Goal: Check status: Check status

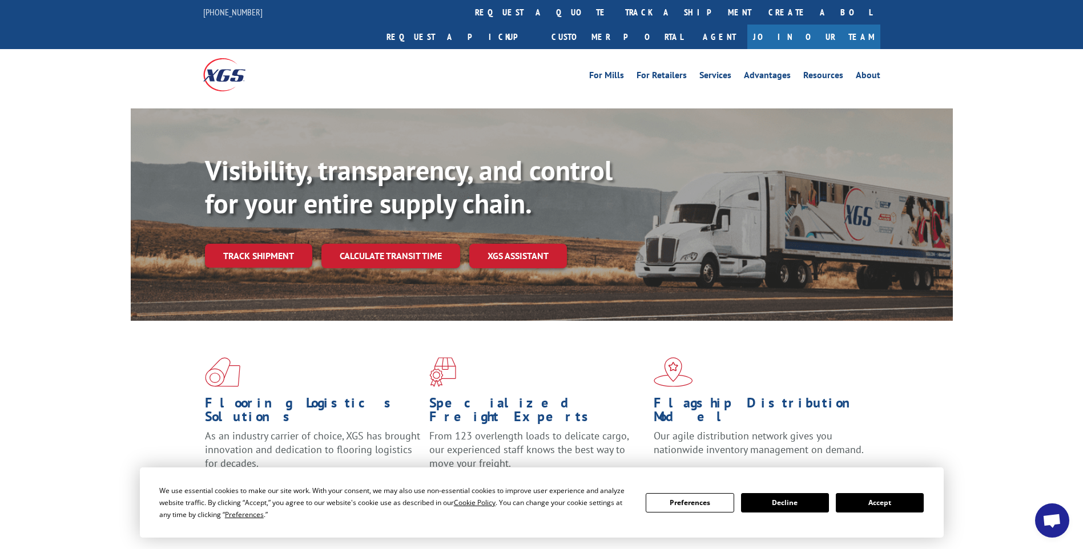
click at [616, 14] on link "track a shipment" at bounding box center [687, 12] width 143 height 25
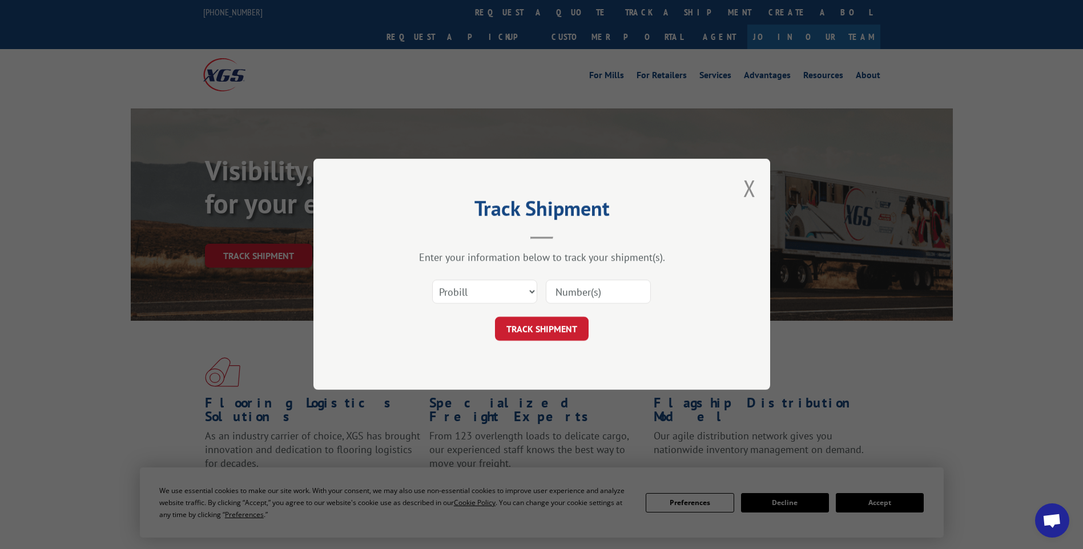
click at [635, 289] on input at bounding box center [598, 292] width 105 height 24
paste input "17014238 17014174 17014173 17014239 17014249 17014243 17014246"
type input "17014238 17014174 17014173 17014239 17014249 17014243 17014246"
click at [556, 327] on button "TRACK SHIPMENT" at bounding box center [542, 329] width 94 height 24
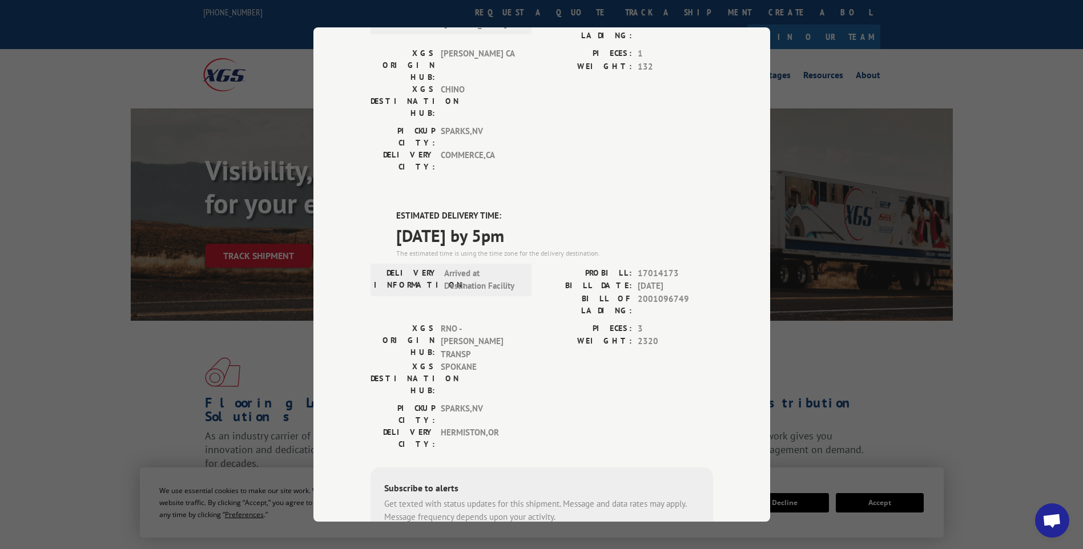
scroll to position [0, 0]
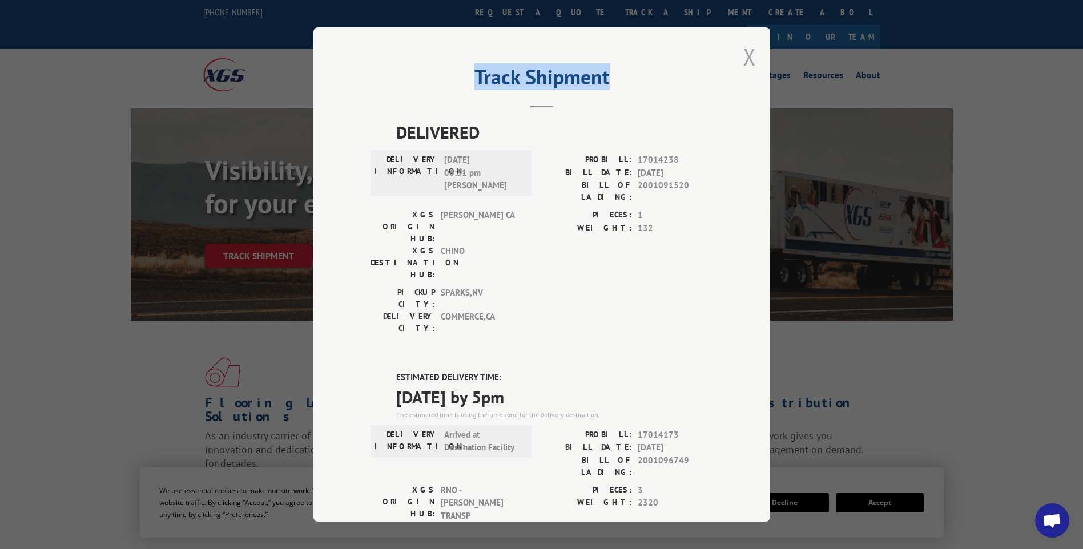
click at [751, 53] on div "Track Shipment DELIVERED DELIVERY INFORMATION: [DATE] 06:31 pm [PERSON_NAME]: 1…" at bounding box center [541, 274] width 457 height 494
click at [748, 63] on button "Close modal" at bounding box center [749, 57] width 13 height 30
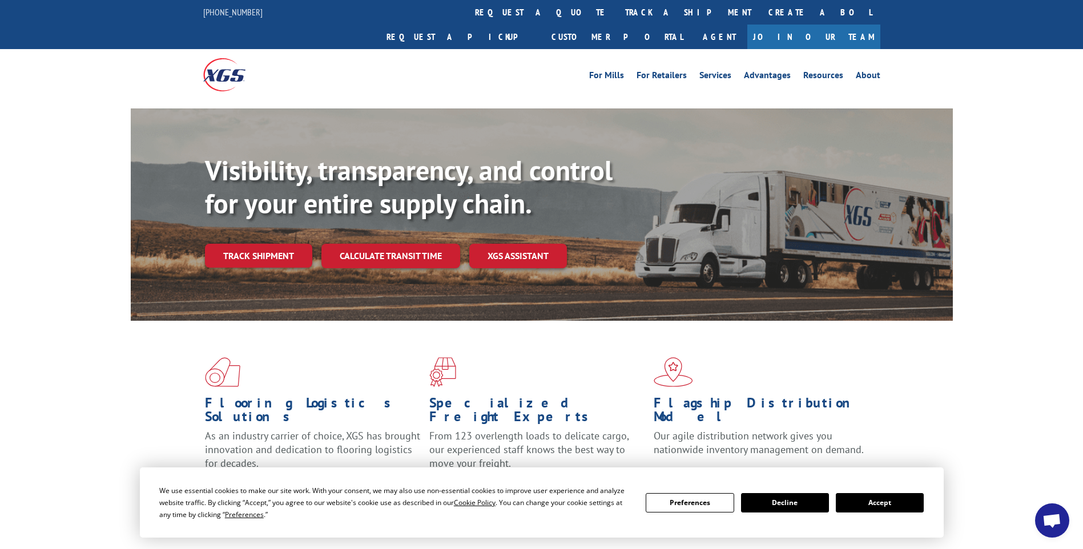
click at [616, 15] on link "track a shipment" at bounding box center [687, 12] width 143 height 25
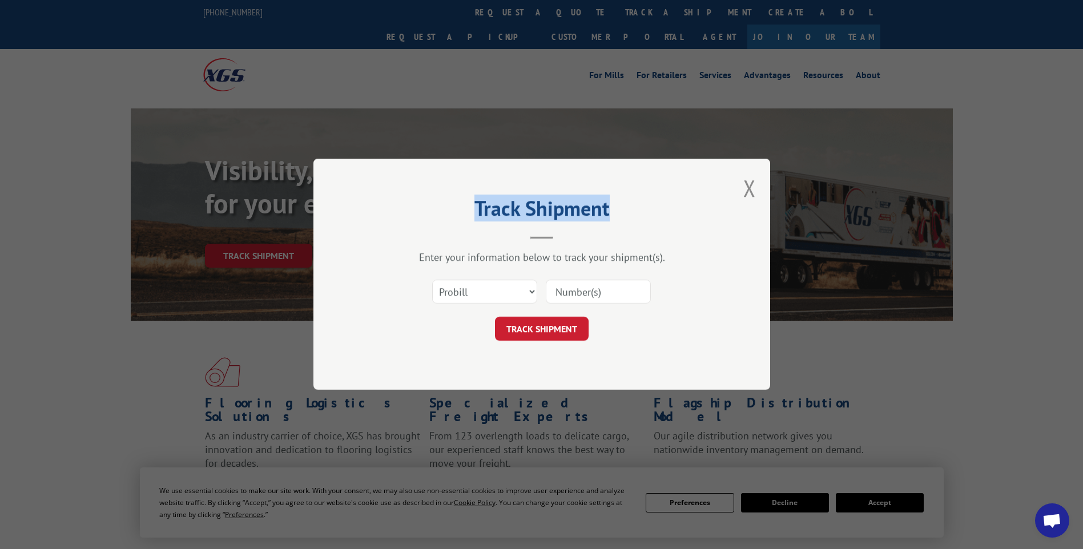
click at [624, 298] on input at bounding box center [598, 292] width 105 height 24
paste input "17014248 17014245 17014247"
type input "17014248 17014245 17014247"
click at [524, 332] on button "TRACK SHIPMENT" at bounding box center [542, 329] width 94 height 24
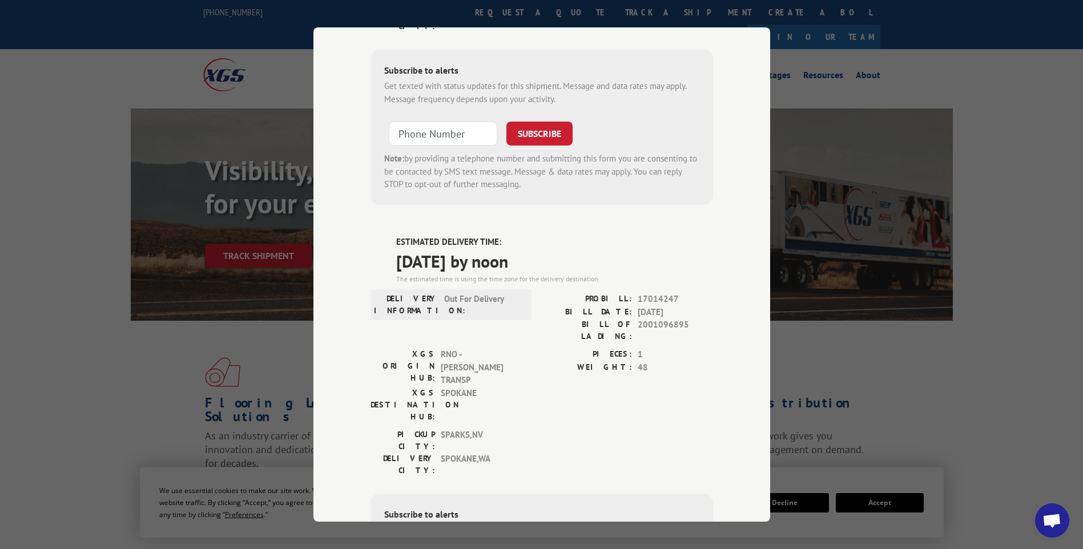
scroll to position [0, 0]
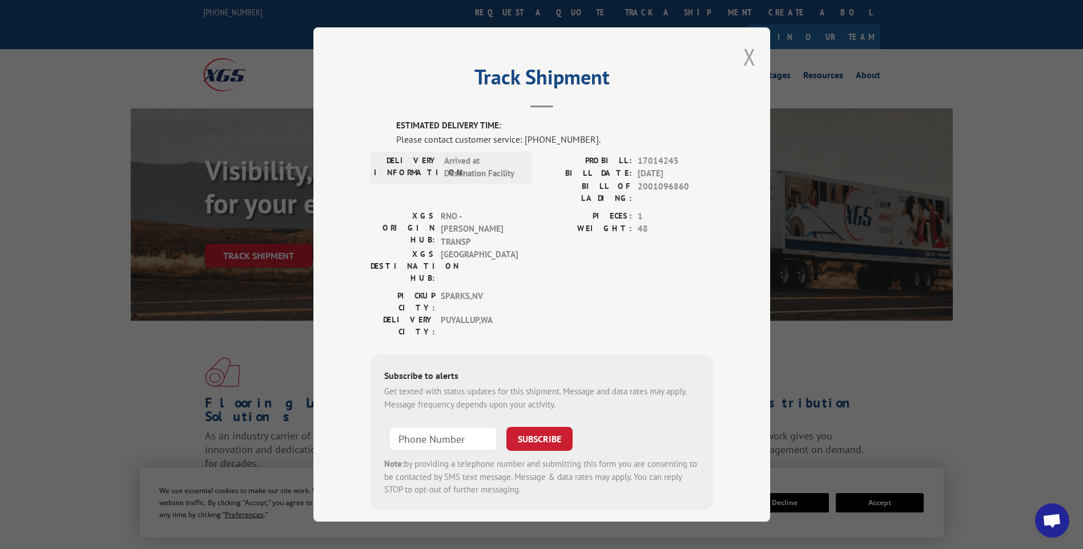
click at [747, 59] on button "Close modal" at bounding box center [749, 57] width 13 height 30
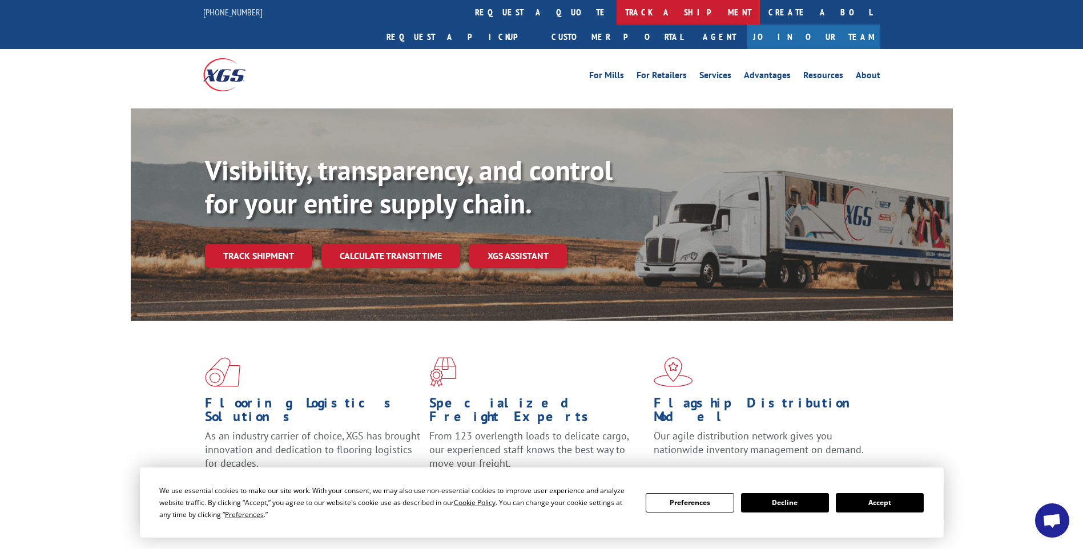
click at [616, 11] on link "track a shipment" at bounding box center [687, 12] width 143 height 25
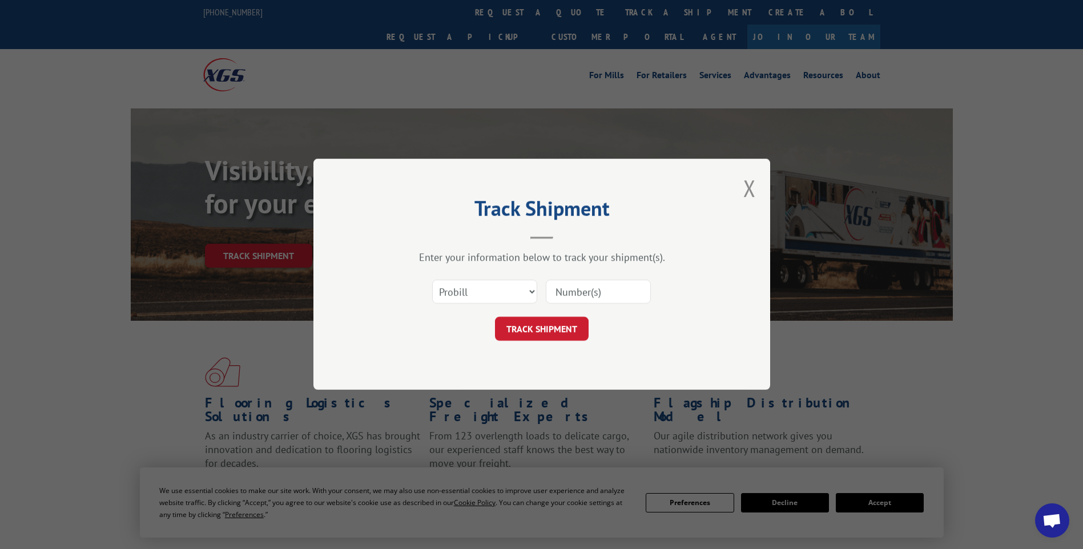
click at [630, 286] on input at bounding box center [598, 292] width 105 height 24
paste input "17014236 17014233 17014251 17014252 17014256 17014253 17014255 17014254"
type input "17014236 17014233 17014251 17014252 17014256 17014253 17014255 17014254"
click at [539, 334] on button "TRACK SHIPMENT" at bounding box center [542, 329] width 94 height 24
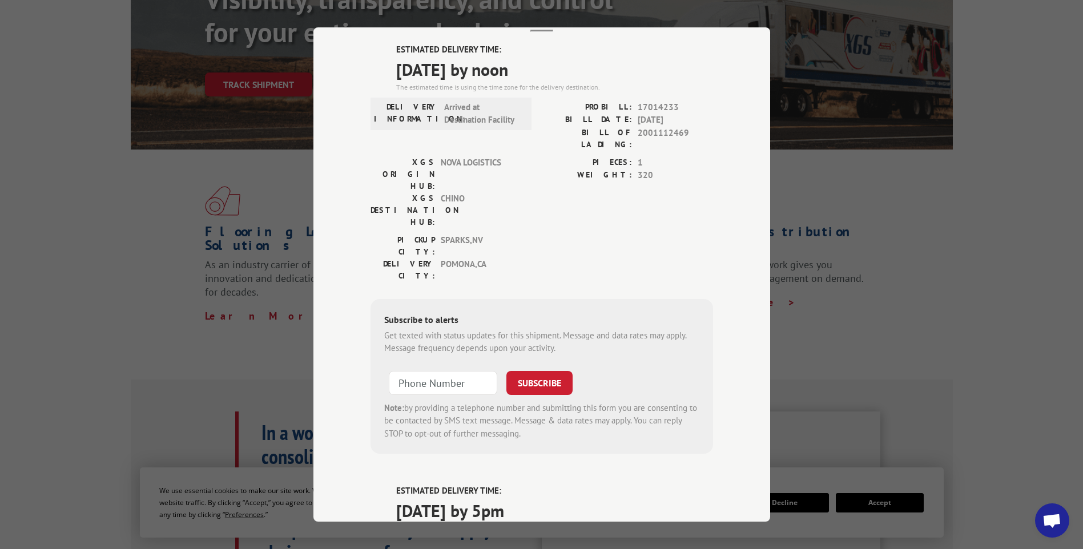
scroll to position [0, 0]
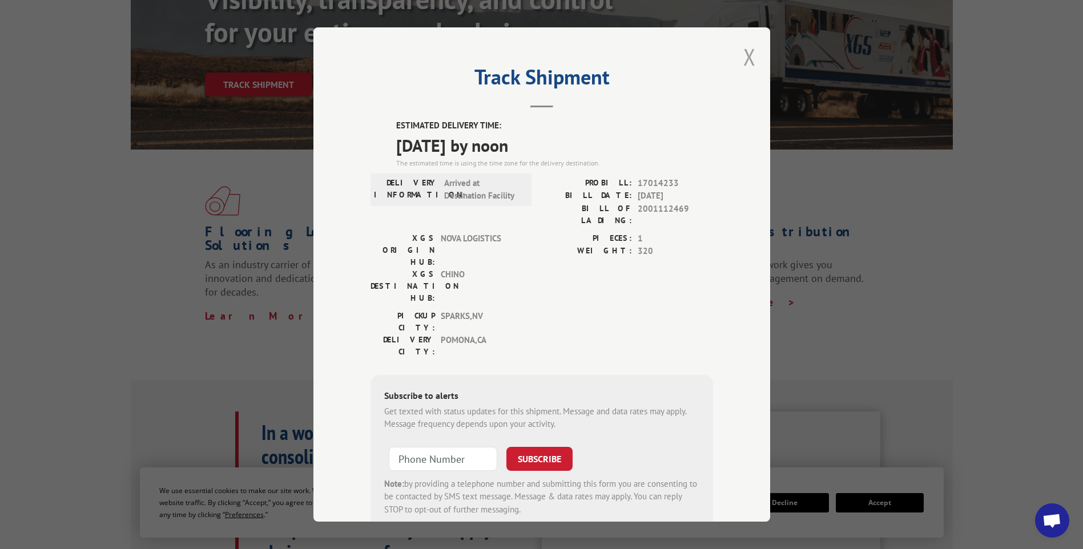
click at [750, 59] on button "Close modal" at bounding box center [749, 57] width 13 height 30
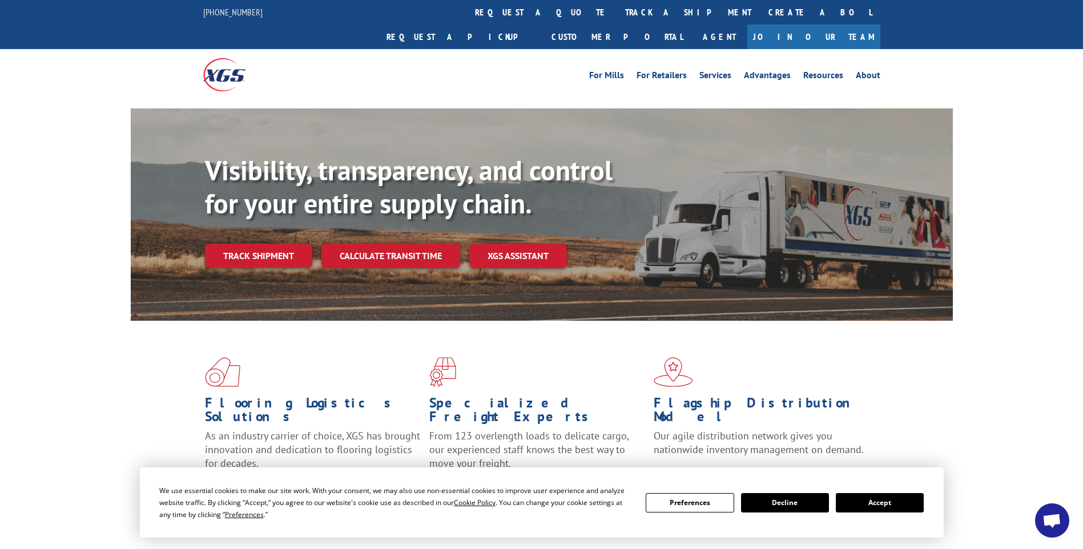
click at [616, 10] on link "track a shipment" at bounding box center [687, 12] width 143 height 25
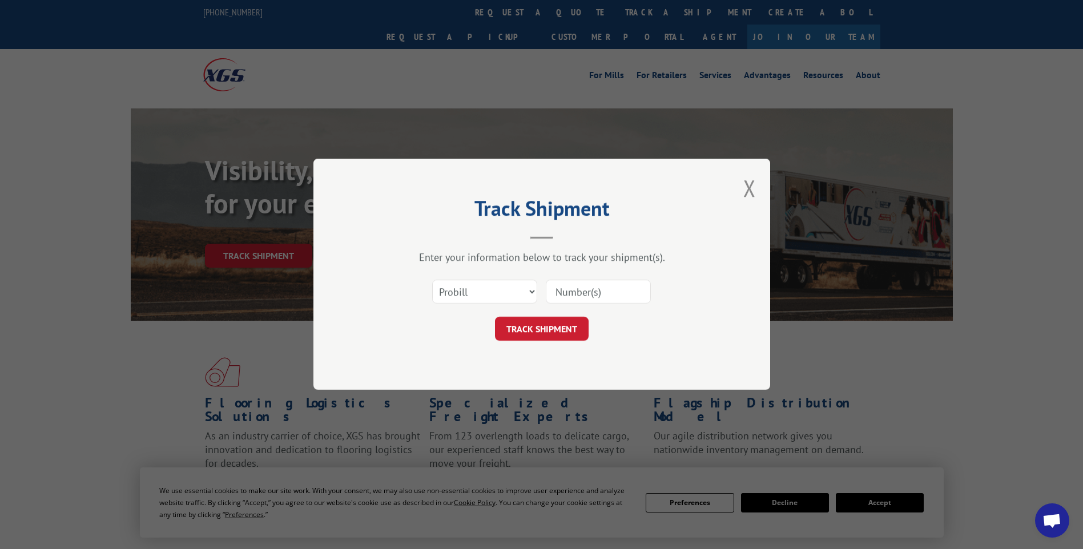
click at [612, 291] on input at bounding box center [598, 292] width 105 height 24
paste input "17014178 17014190 17014198 17014194 17014196"
type input "17014178 17014190 17014198 17014194 17014196"
click at [533, 332] on button "TRACK SHIPMENT" at bounding box center [542, 329] width 94 height 24
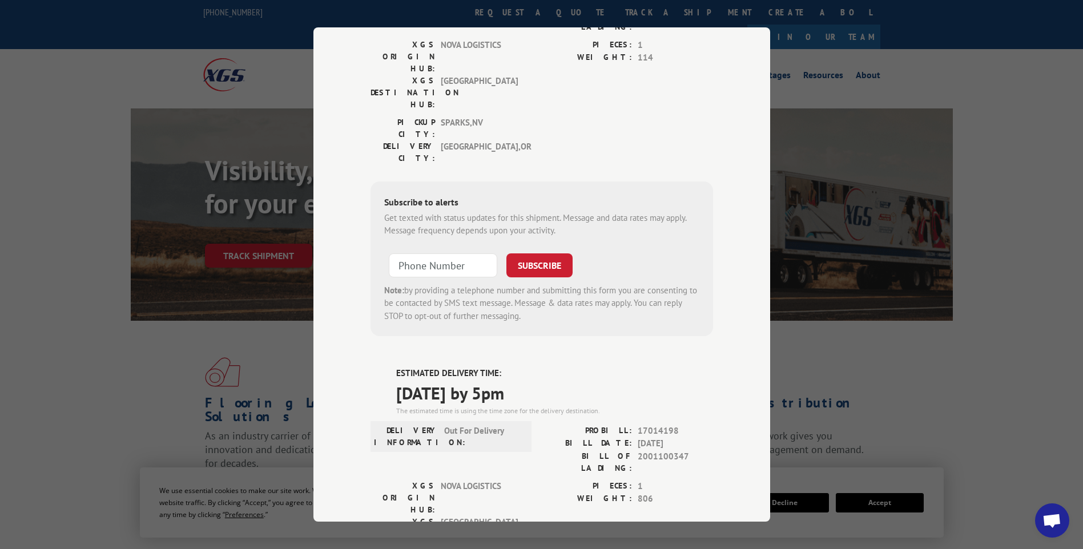
scroll to position [0, 0]
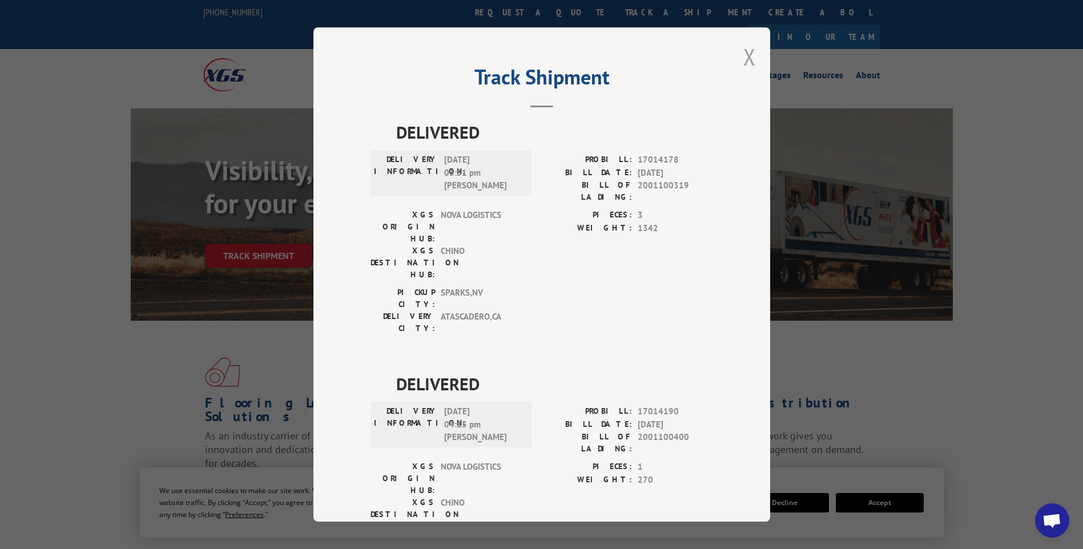
click at [749, 56] on button "Close modal" at bounding box center [749, 57] width 13 height 30
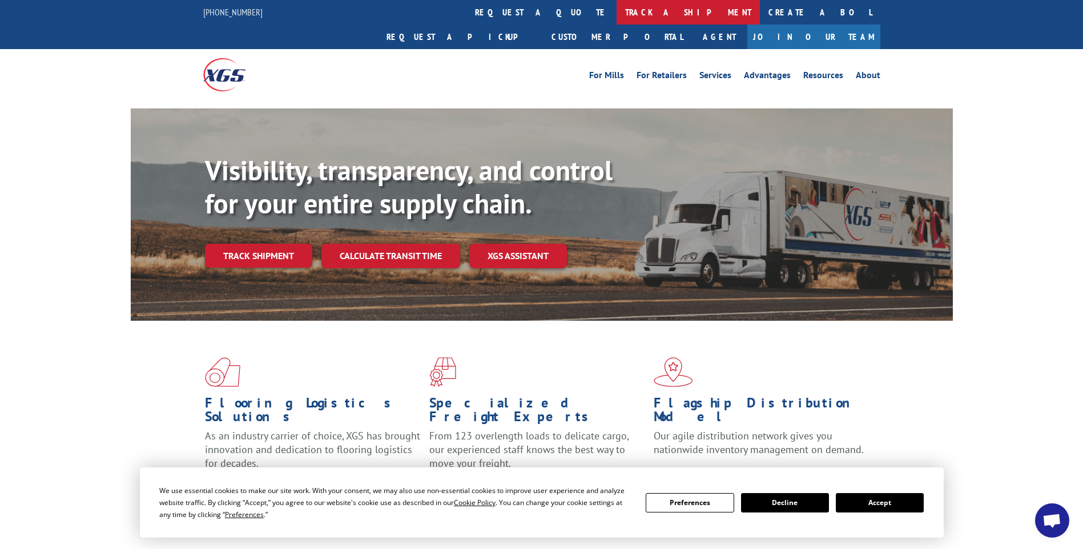
click at [616, 13] on link "track a shipment" at bounding box center [687, 12] width 143 height 25
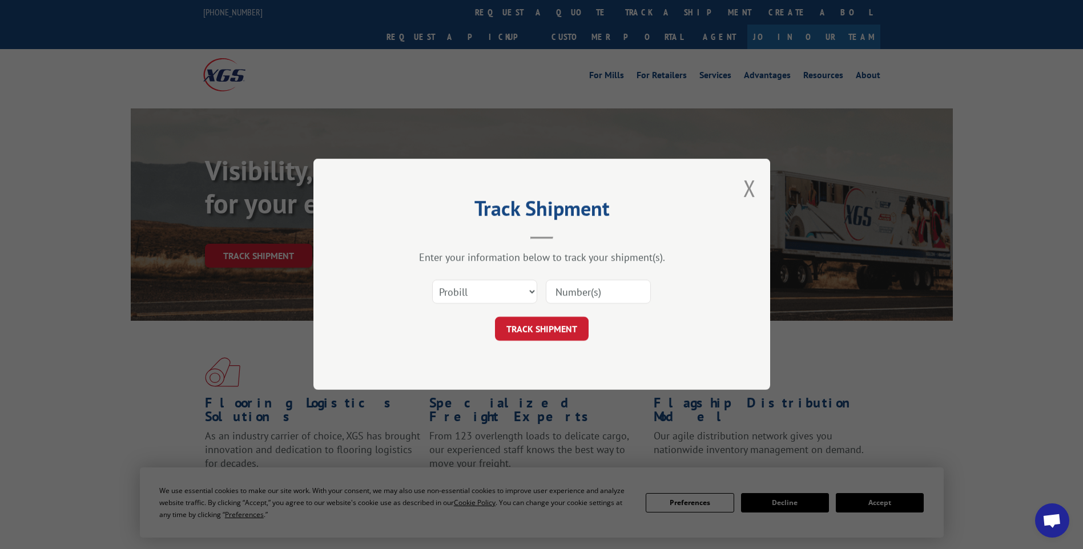
click at [586, 296] on input at bounding box center [598, 292] width 105 height 24
paste input "17014201 17014197 17014222 17014223"
type input "17014201 17014197 17014222 17014223"
click at [537, 330] on button "TRACK SHIPMENT" at bounding box center [542, 329] width 94 height 24
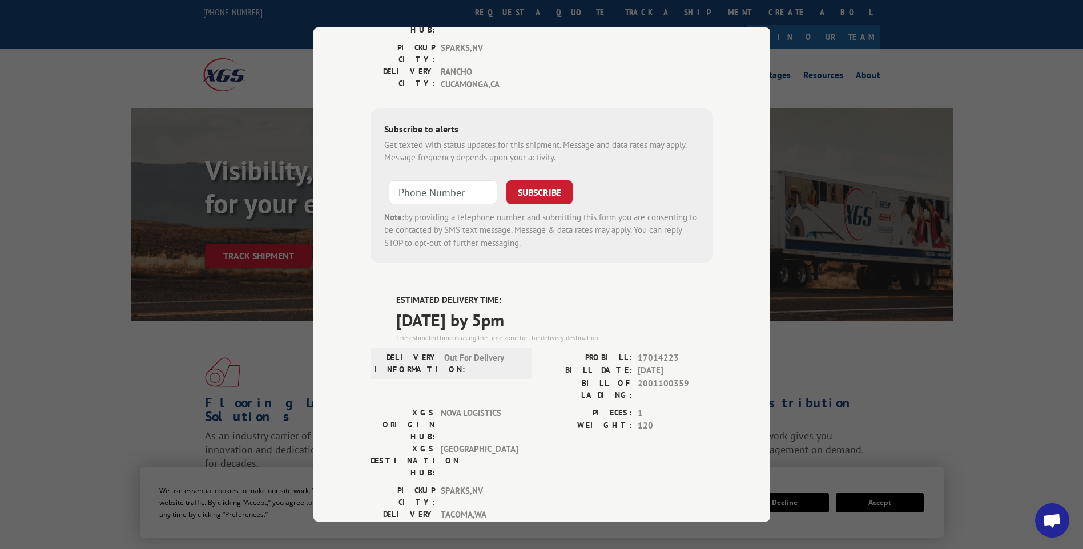
scroll to position [0, 0]
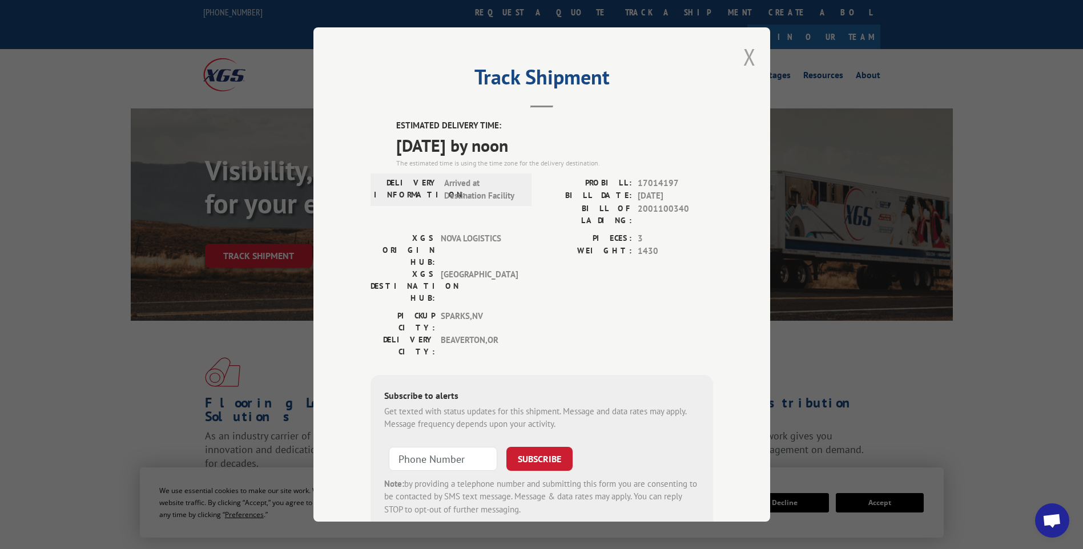
click at [744, 55] on button "Close modal" at bounding box center [749, 57] width 13 height 30
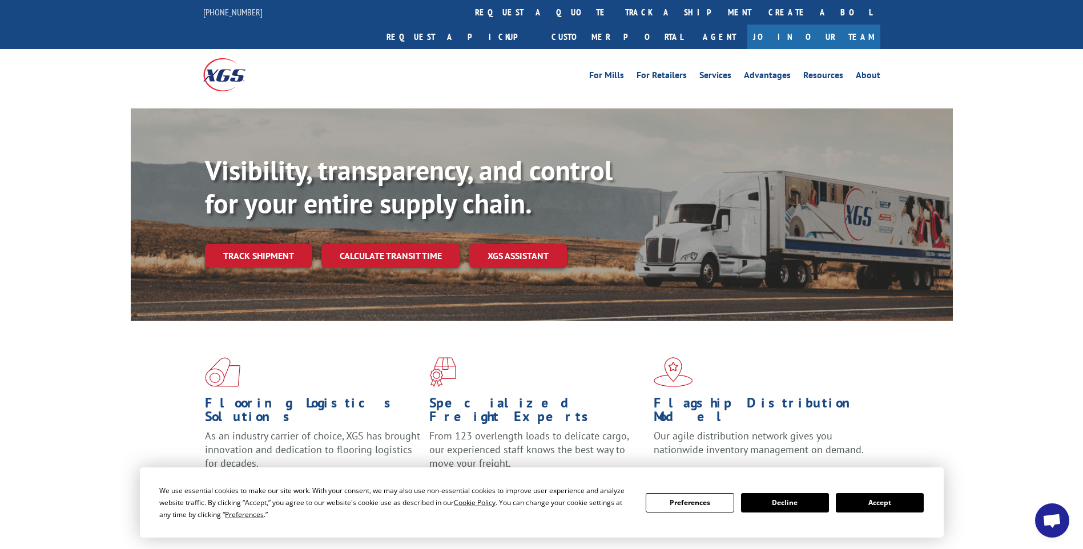
drag, startPoint x: 488, startPoint y: 9, endPoint x: 479, endPoint y: 11, distance: 8.7
click at [616, 9] on link "track a shipment" at bounding box center [687, 12] width 143 height 25
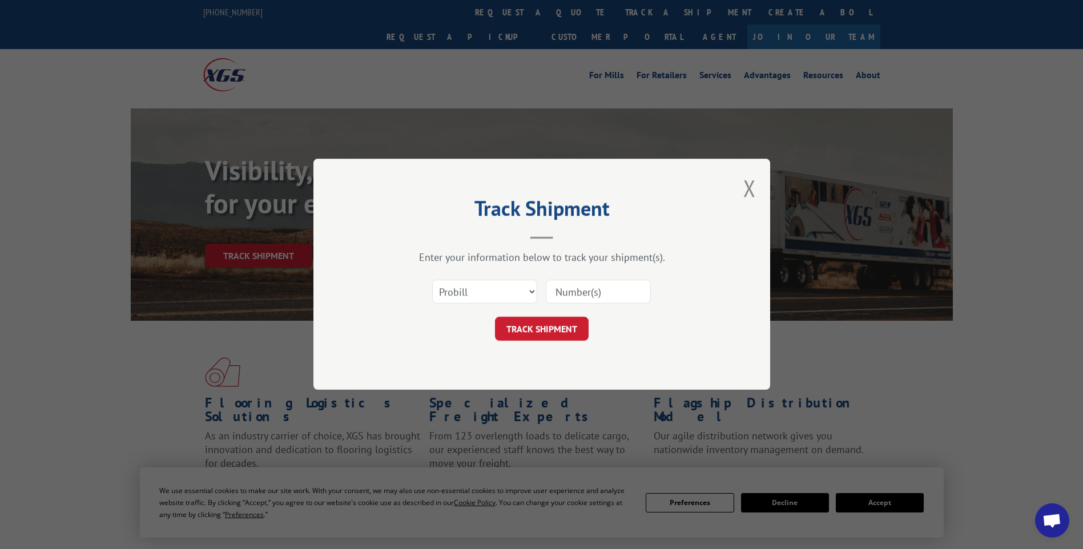
click at [625, 291] on input at bounding box center [598, 292] width 105 height 24
paste input "17014215 17014217 17014208 17014207"
type input "17014215 17014217 17014208 17014207"
click at [543, 333] on button "TRACK SHIPMENT" at bounding box center [542, 329] width 94 height 24
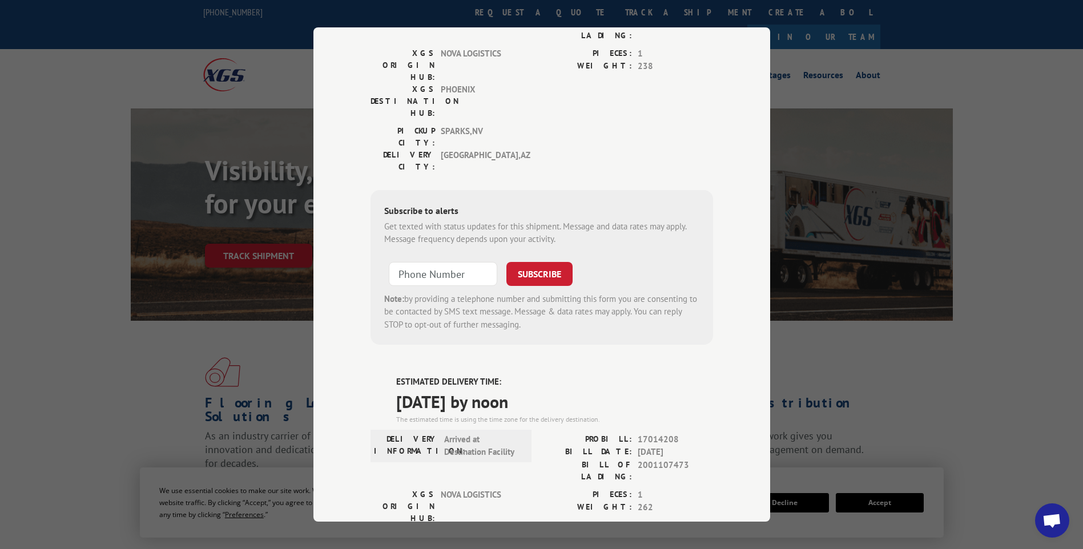
scroll to position [0, 0]
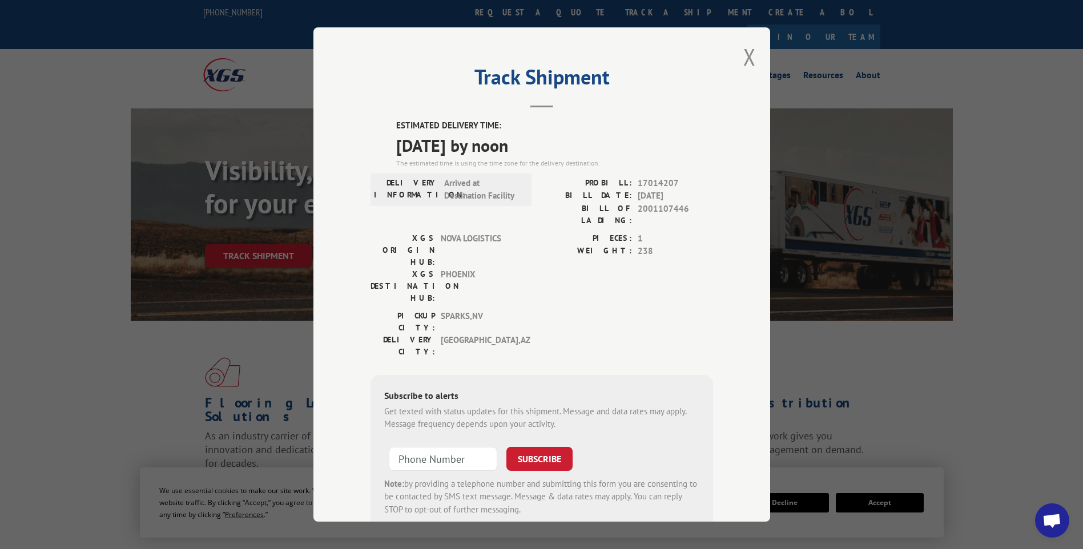
drag, startPoint x: 745, startPoint y: 61, endPoint x: 591, endPoint y: 33, distance: 156.6
click at [744, 60] on button "Close modal" at bounding box center [749, 57] width 13 height 30
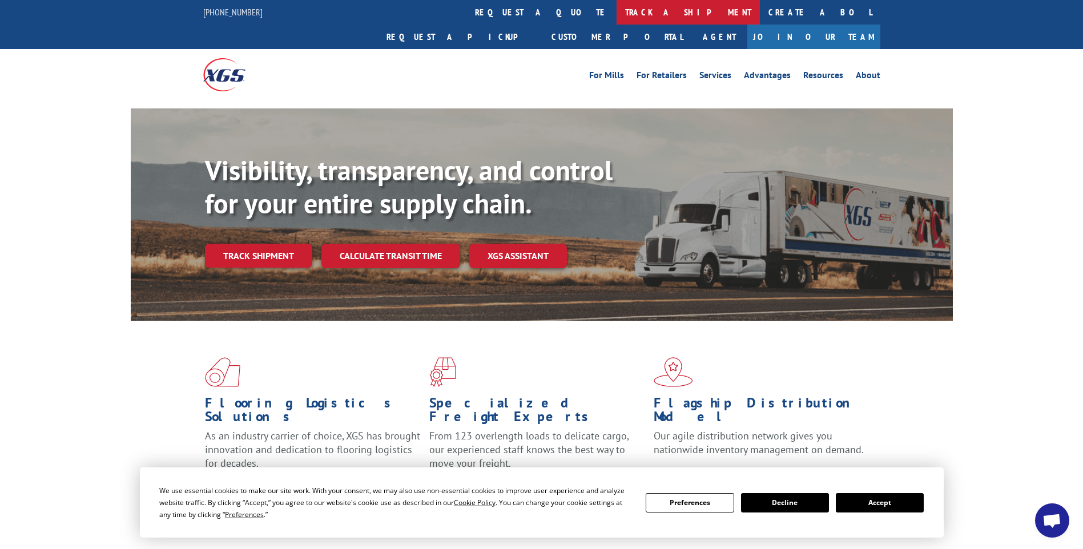
click at [616, 19] on link "track a shipment" at bounding box center [687, 12] width 143 height 25
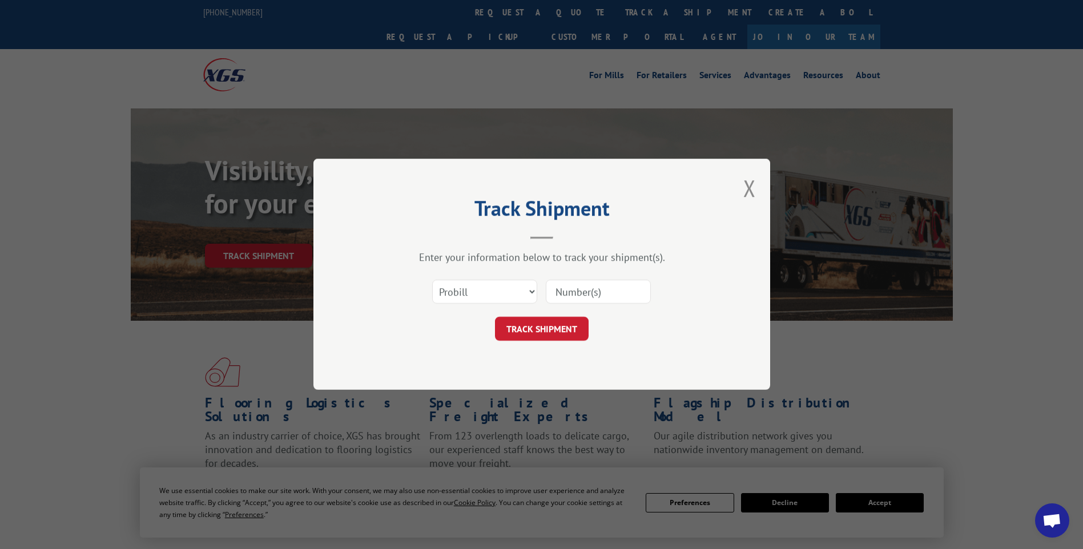
click at [597, 298] on input at bounding box center [598, 292] width 105 height 24
paste input "17014216 17014218 17014212 17014220"
type input "17014216 17014218 17014212 17014220"
click at [549, 330] on button "TRACK SHIPMENT" at bounding box center [542, 329] width 94 height 24
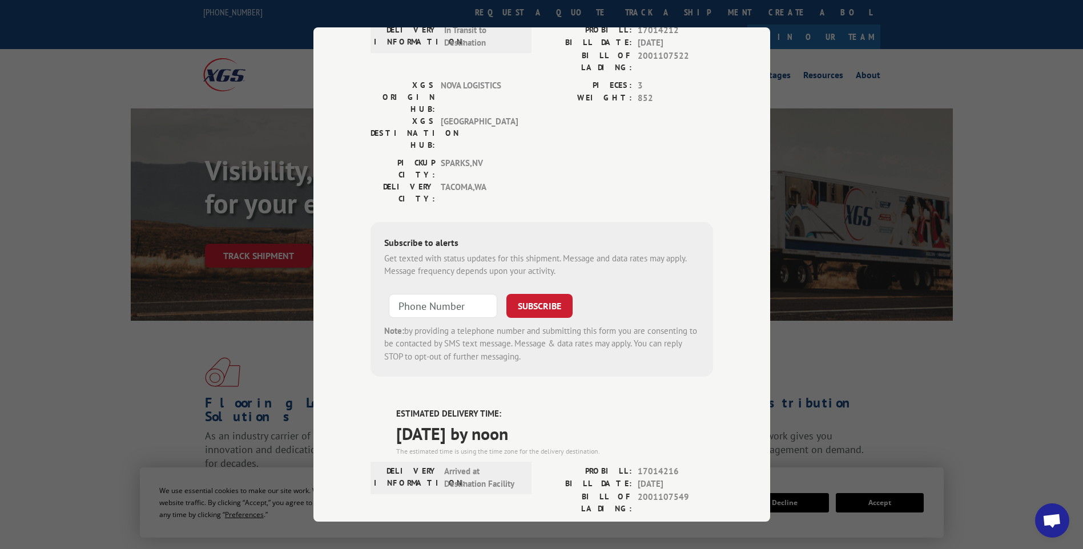
scroll to position [0, 0]
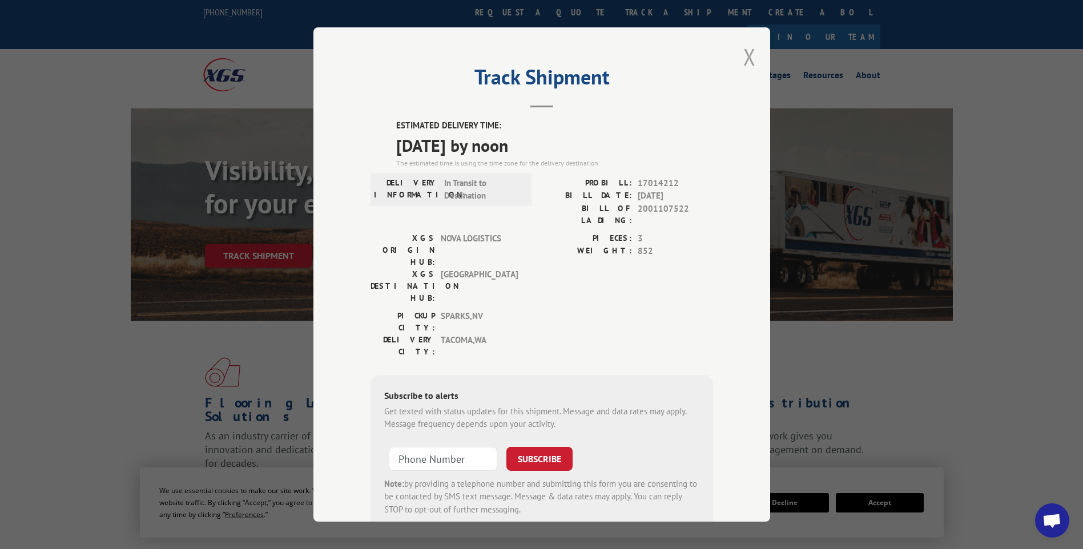
click at [743, 55] on button "Close modal" at bounding box center [749, 57] width 13 height 30
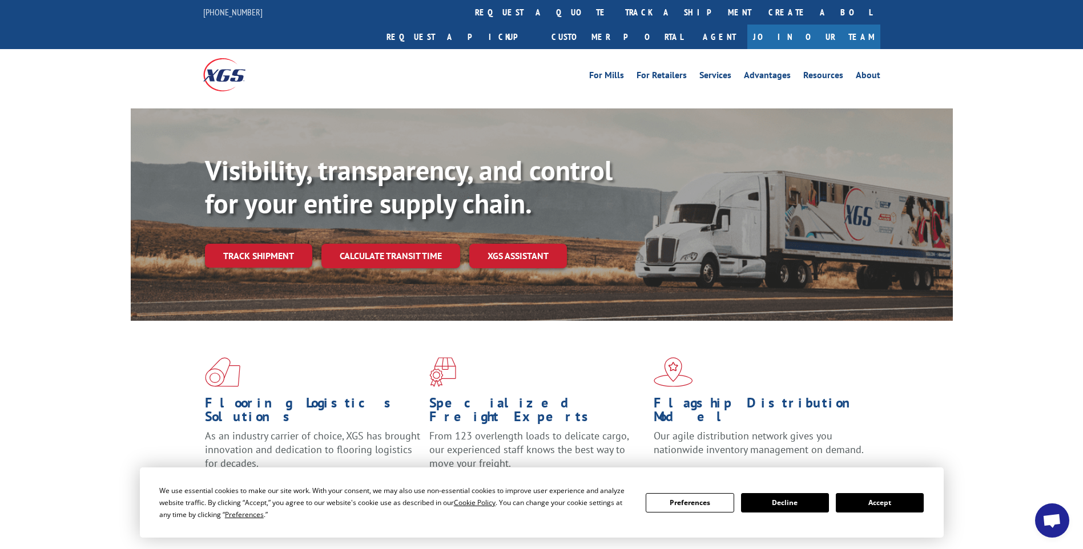
drag, startPoint x: 522, startPoint y: 10, endPoint x: 463, endPoint y: 15, distance: 59.0
click at [616, 10] on link "track a shipment" at bounding box center [687, 12] width 143 height 25
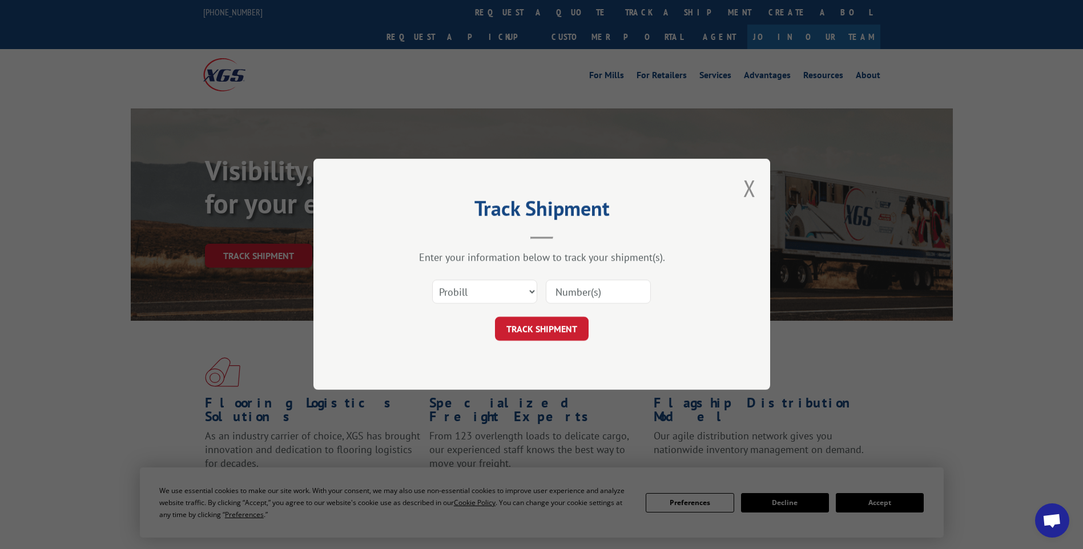
click at [635, 291] on input at bounding box center [598, 292] width 105 height 24
paste input "17014211 17014214 17014227 17014226 17014225 17014237 17014232 17014235 1701422…"
type input "17014211 17014214 17014227 17014226 17014225 17014237 17014232 17014235 1701422…"
click at [565, 337] on button "TRACK SHIPMENT" at bounding box center [542, 329] width 94 height 24
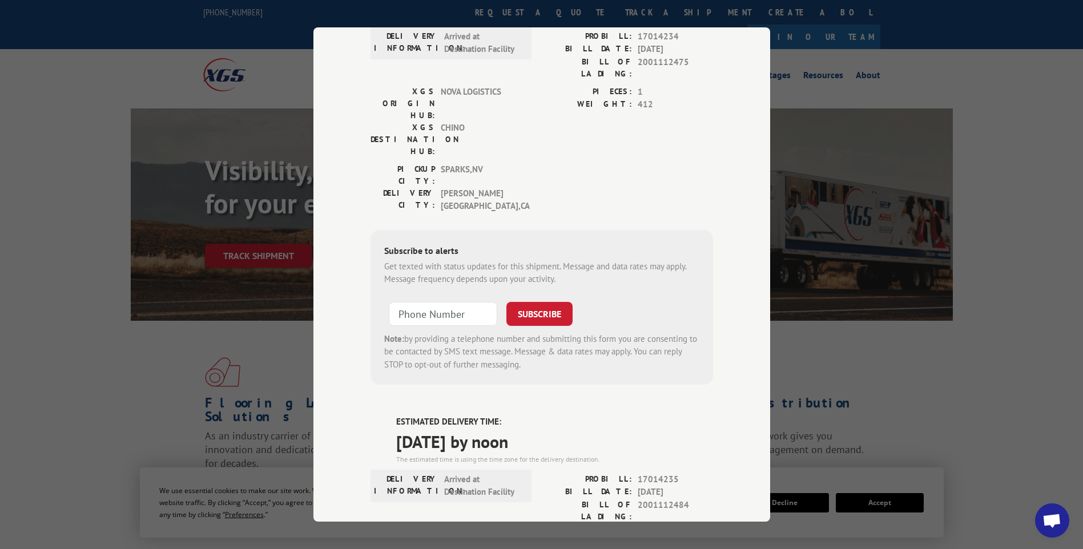
scroll to position [0, 0]
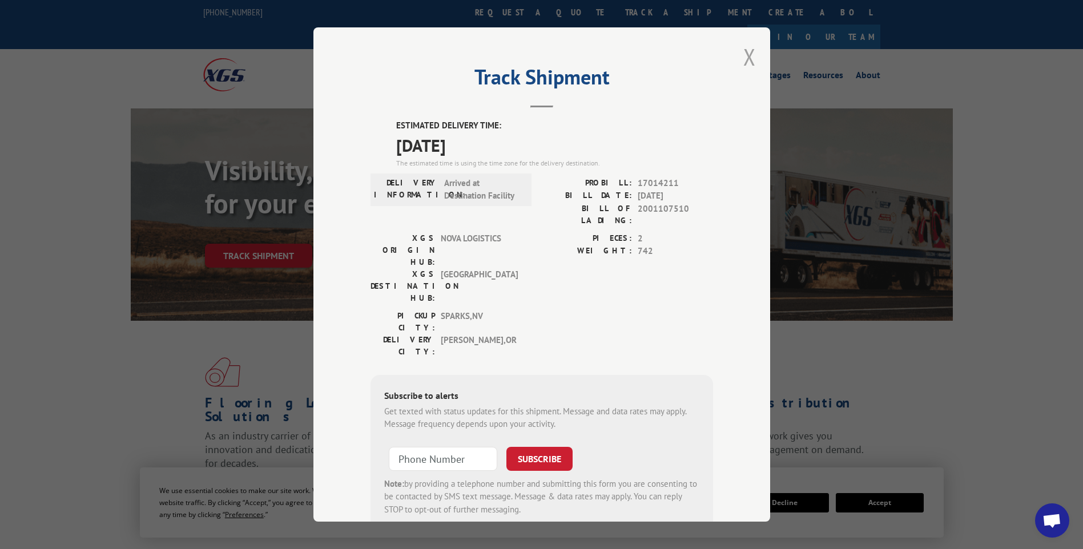
click at [748, 64] on button "Close modal" at bounding box center [749, 57] width 13 height 30
